Goal: Find specific page/section: Find specific page/section

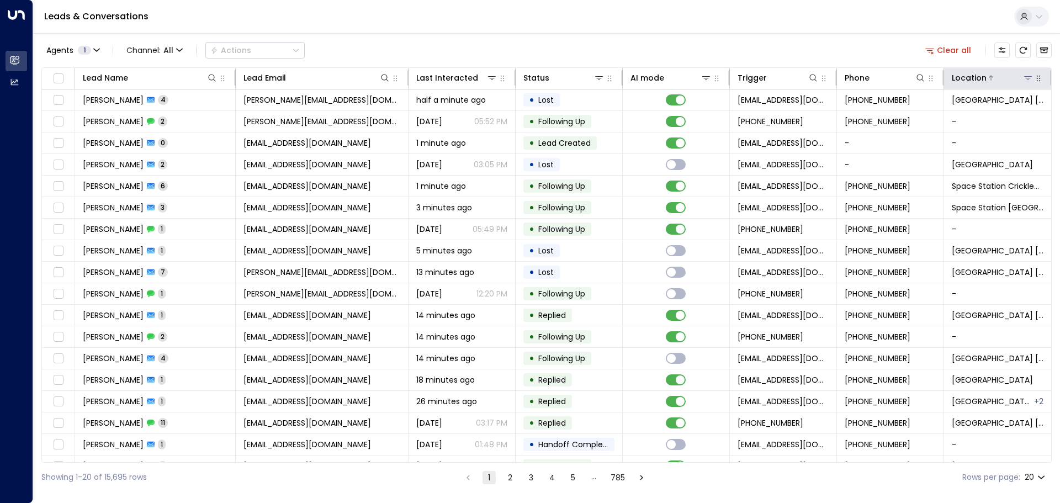
click at [1024, 73] on icon at bounding box center [1027, 77] width 9 height 9
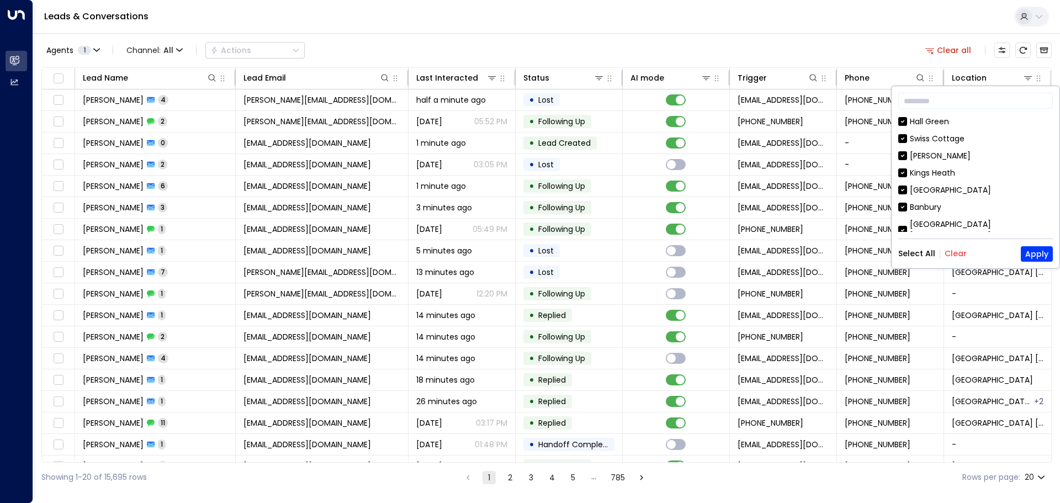
click at [955, 252] on button "Clear" at bounding box center [955, 253] width 22 height 9
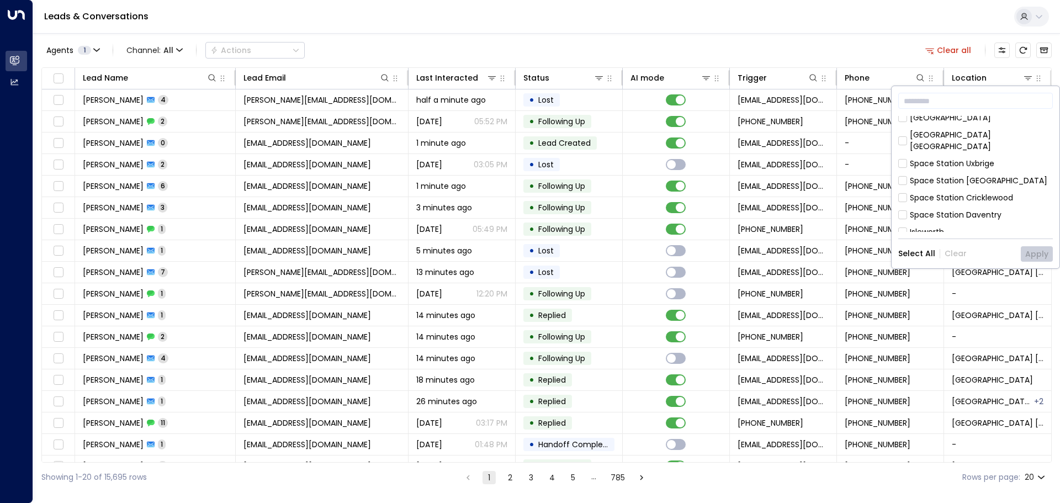
scroll to position [166, 0]
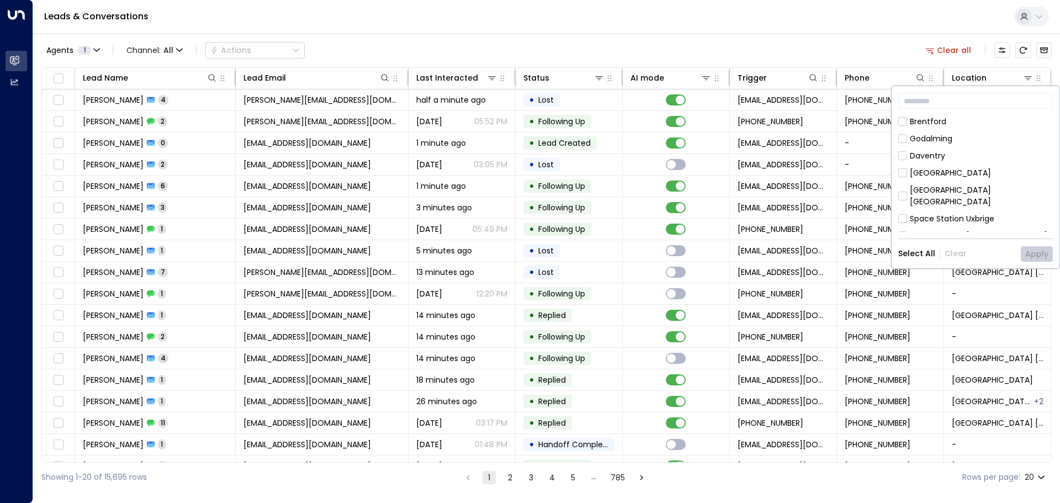
click at [972, 167] on div "[GEOGRAPHIC_DATA]" at bounding box center [950, 173] width 81 height 12
click at [1035, 252] on button "Apply" at bounding box center [1037, 253] width 32 height 15
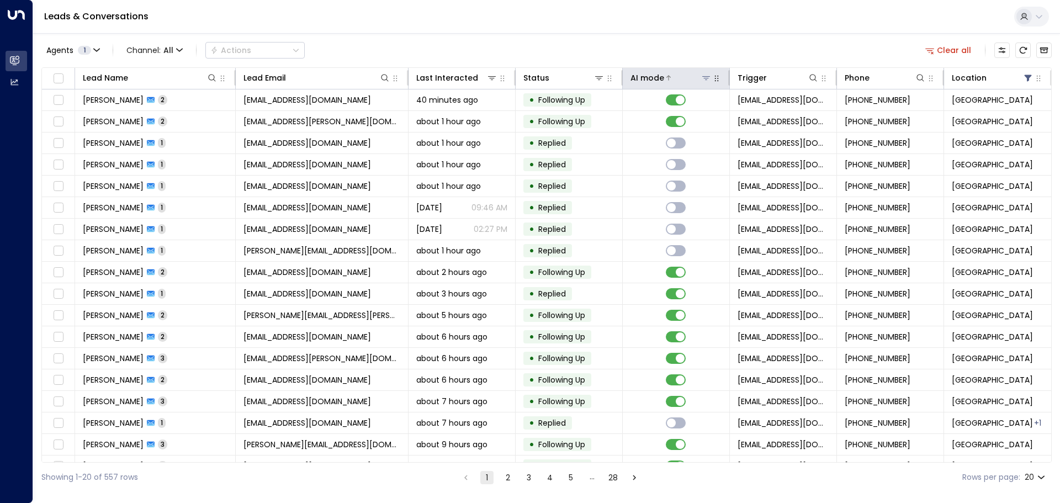
click at [702, 78] on icon at bounding box center [706, 78] width 8 height 4
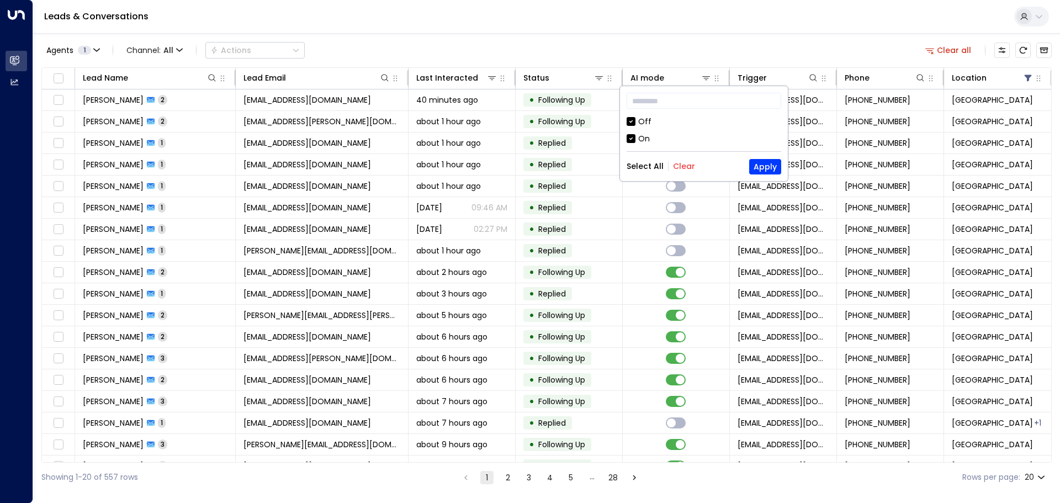
drag, startPoint x: 641, startPoint y: 120, endPoint x: 649, endPoint y: 120, distance: 7.2
click at [642, 120] on div "Off" at bounding box center [644, 122] width 13 height 12
click at [762, 166] on button "Apply" at bounding box center [765, 166] width 32 height 15
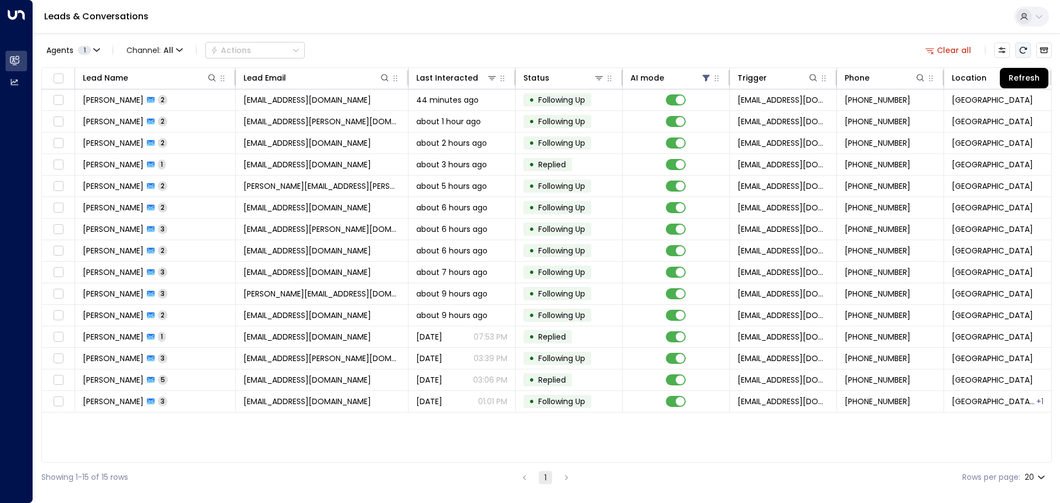
click at [1025, 52] on icon "Refresh" at bounding box center [1022, 50] width 9 height 9
